Goal: Complete application form

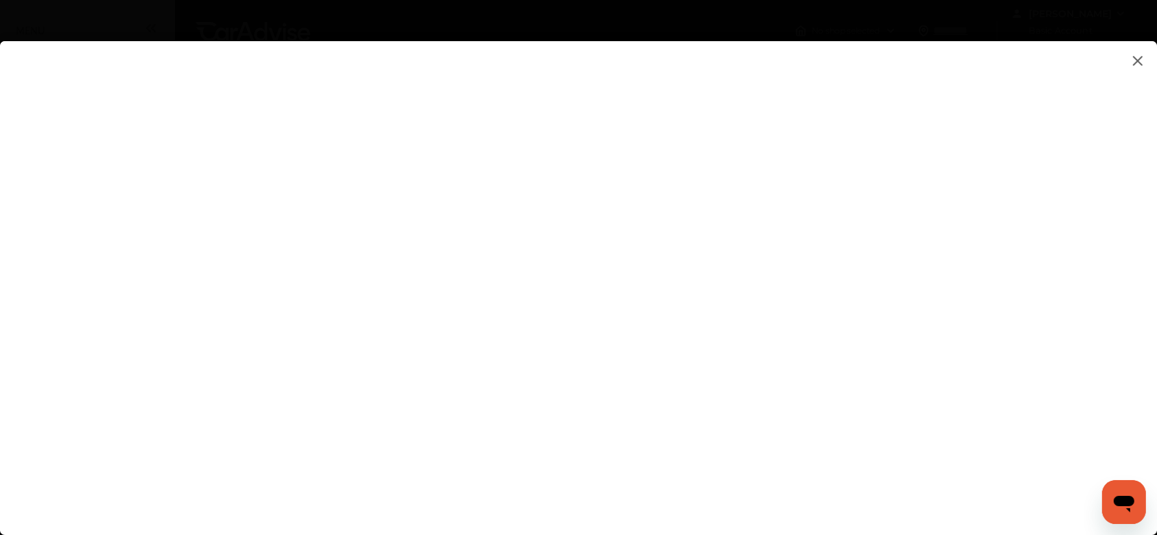
click at [870, 415] on flutter-view at bounding box center [578, 274] width 1157 height 467
type input "**********"
click at [945, 327] on flutter-view at bounding box center [578, 274] width 1157 height 467
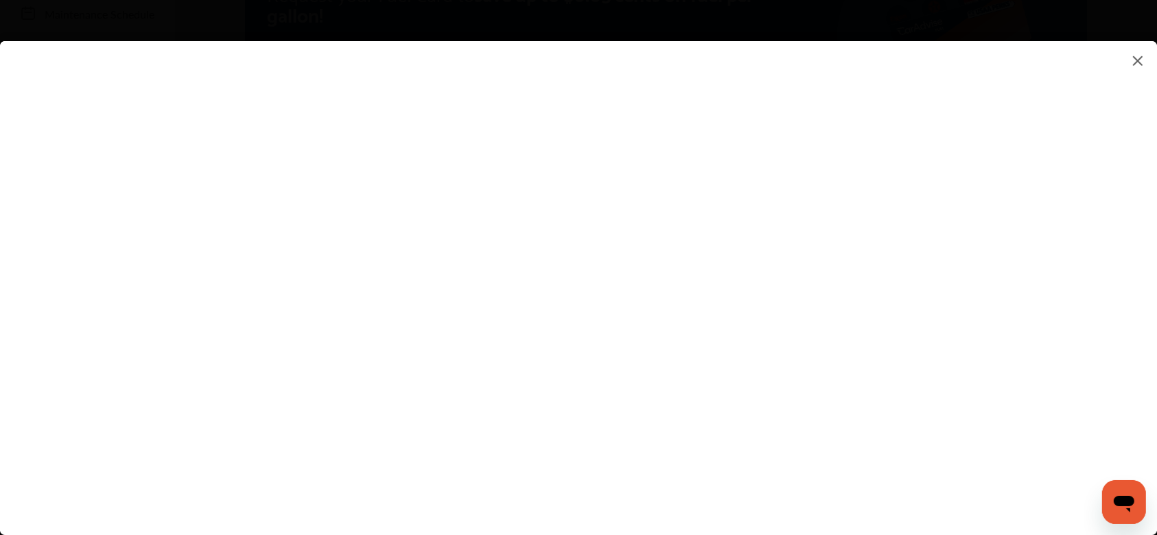
click at [952, 398] on flutter-view at bounding box center [578, 274] width 1157 height 467
click at [982, 378] on flutter-view at bounding box center [578, 274] width 1157 height 467
click at [868, 271] on flutter-view at bounding box center [578, 274] width 1157 height 467
click at [868, 271] on input at bounding box center [817, 262] width 286 height 18
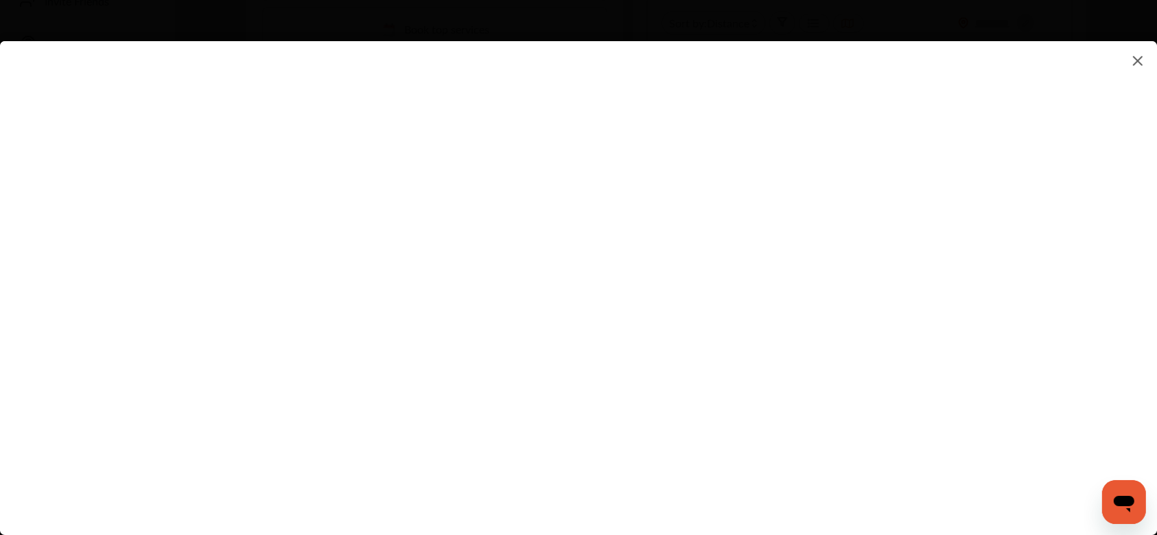
click at [868, 271] on input at bounding box center [817, 262] width 286 height 18
click at [749, 354] on flutter-view at bounding box center [578, 274] width 1157 height 467
click at [756, 422] on flutter-view at bounding box center [578, 274] width 1157 height 467
click at [752, 343] on flutter-view at bounding box center [578, 274] width 1157 height 467
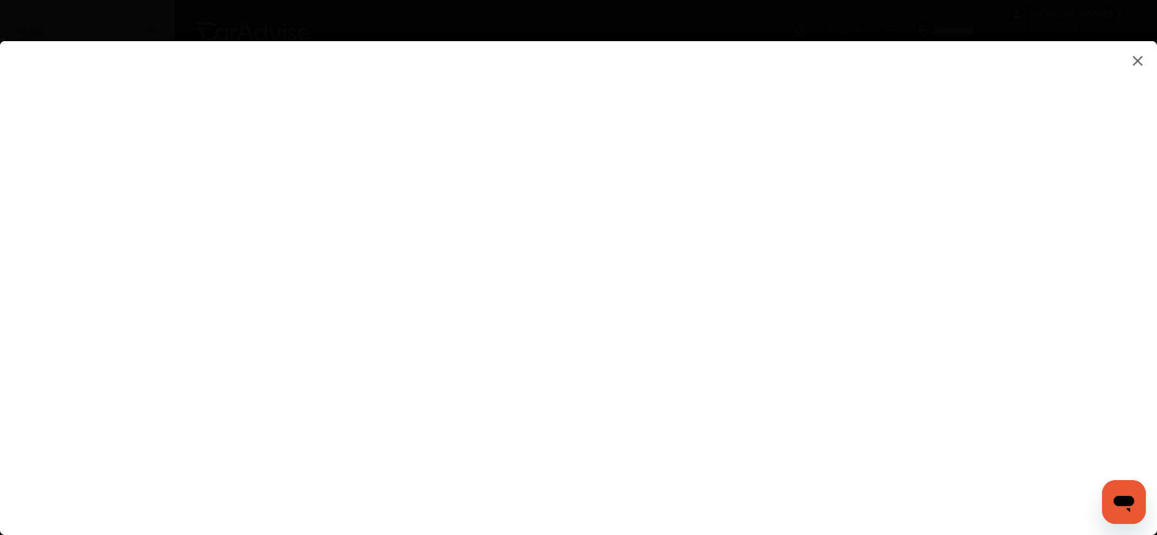
click at [763, 285] on flutter-view at bounding box center [578, 274] width 1157 height 467
click at [683, 335] on flutter-view at bounding box center [578, 274] width 1157 height 467
click at [738, 406] on flutter-view at bounding box center [578, 274] width 1157 height 467
click at [732, 345] on flutter-view at bounding box center [578, 274] width 1157 height 467
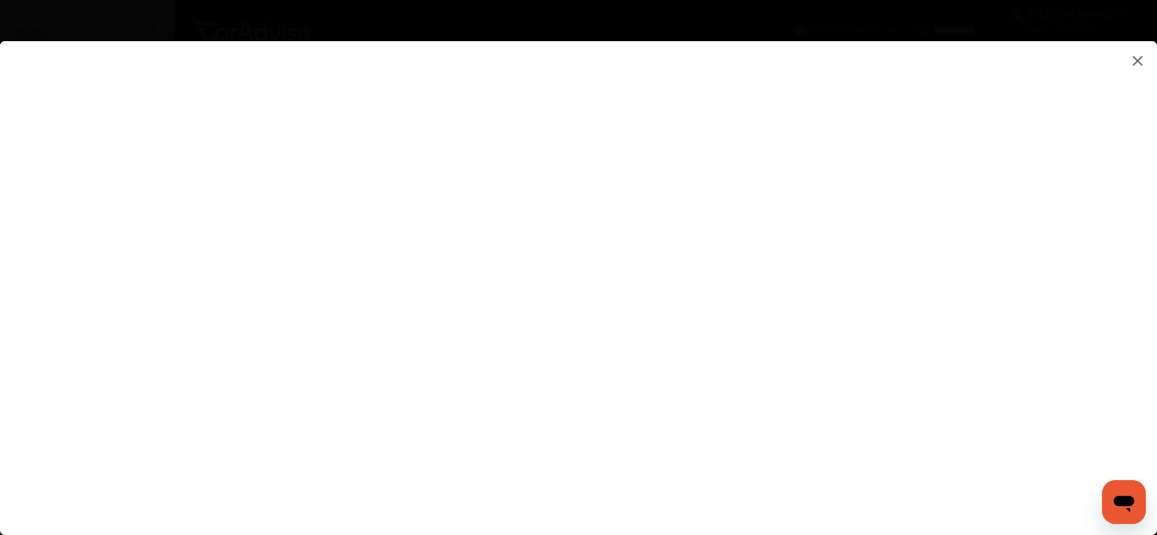
click at [732, 343] on input at bounding box center [817, 338] width 286 height 18
click at [708, 344] on input at bounding box center [817, 338] width 286 height 18
click at [743, 348] on flutter-view at bounding box center [578, 274] width 1157 height 467
type input "*********"
click at [763, 426] on flutter-view "*********" at bounding box center [578, 274] width 1157 height 467
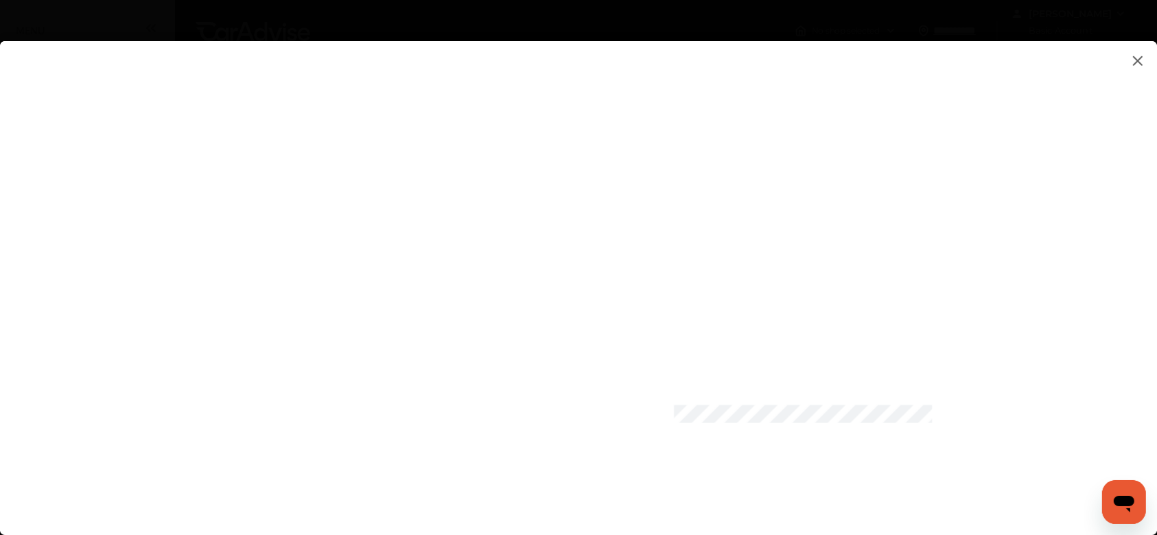
click at [741, 501] on flutter-view at bounding box center [578, 274] width 1157 height 467
click at [658, 419] on flutter-view at bounding box center [578, 274] width 1157 height 467
click at [797, 454] on flutter-view at bounding box center [578, 274] width 1157 height 467
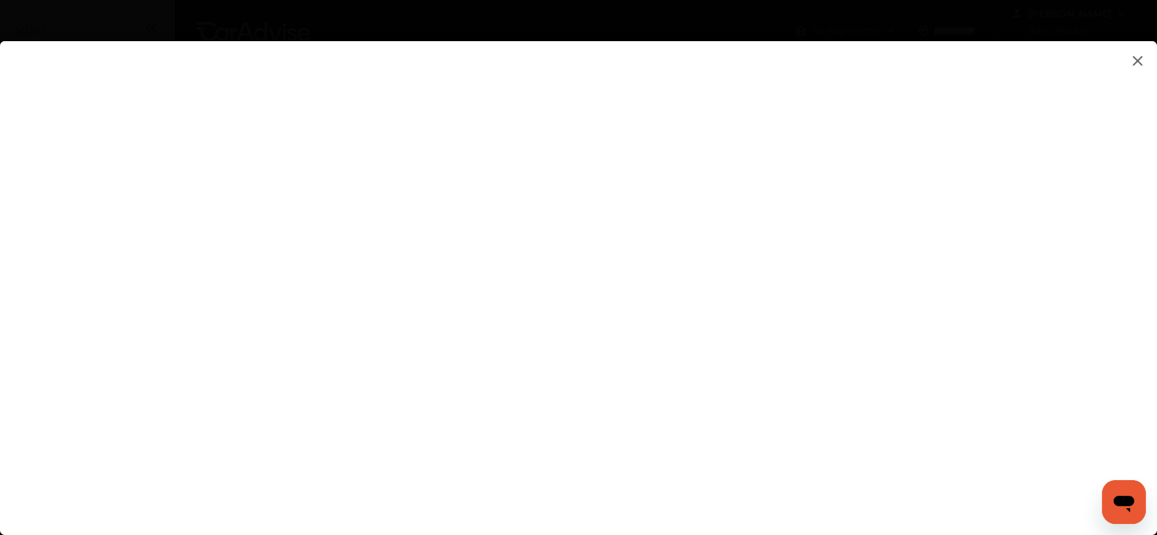
click at [770, 157] on flutter-view at bounding box center [578, 274] width 1157 height 467
click at [769, 200] on flutter-view at bounding box center [578, 274] width 1157 height 467
click at [769, 206] on textarea at bounding box center [817, 207] width 286 height 18
type textarea "********"
click at [750, 241] on flutter-view at bounding box center [578, 274] width 1157 height 467
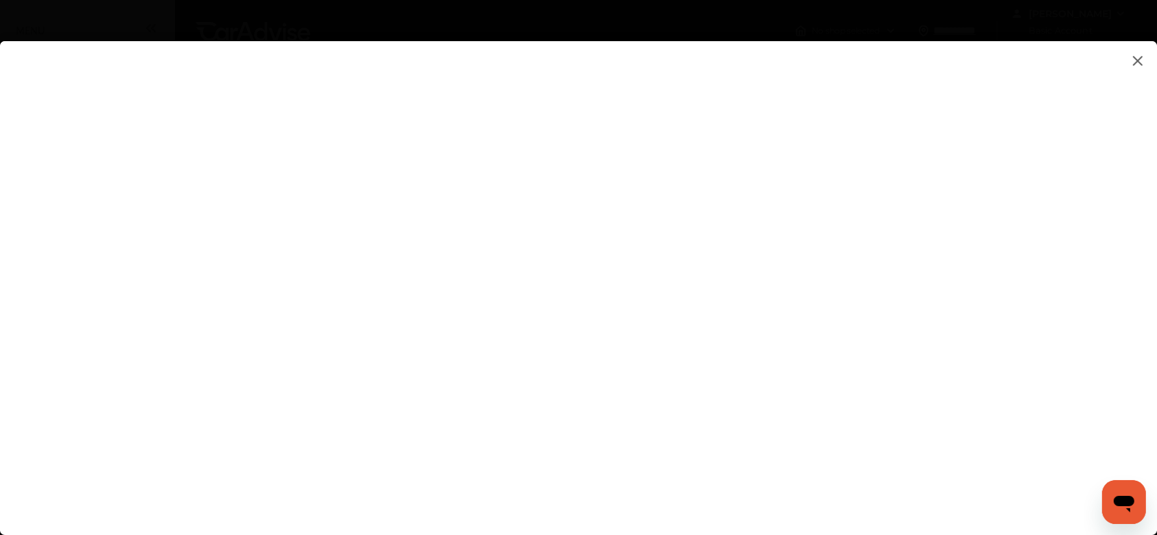
click at [737, 209] on flutter-view at bounding box center [578, 274] width 1157 height 467
type textarea "********"
click at [739, 266] on flutter-view at bounding box center [578, 274] width 1157 height 467
click at [778, 453] on flutter-view at bounding box center [578, 274] width 1157 height 467
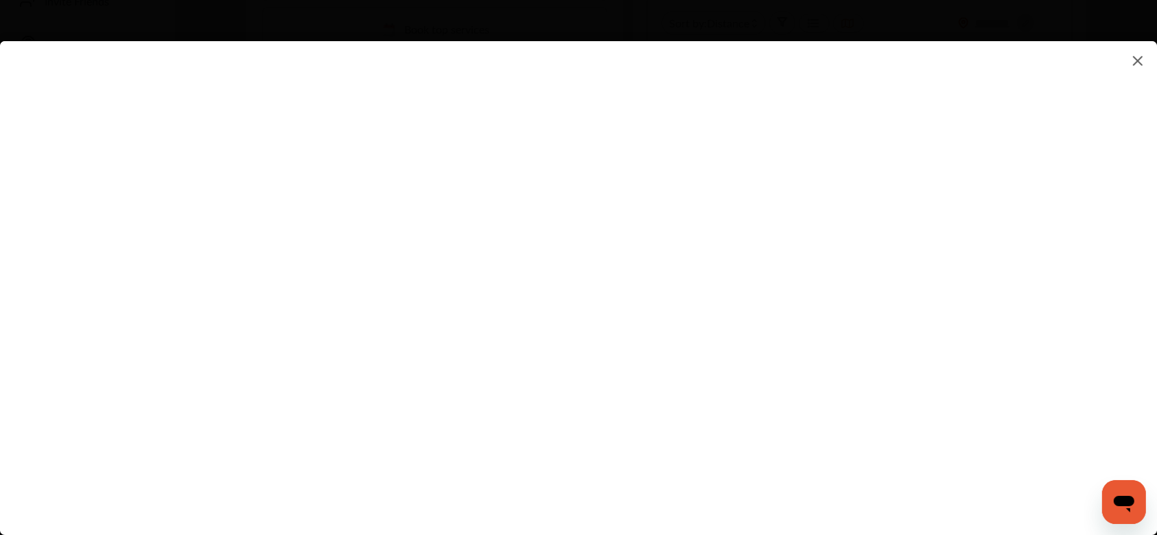
scroll to position [824, 0]
click at [890, 338] on flutter-view at bounding box center [578, 274] width 1157 height 467
